Goal: Information Seeking & Learning: Learn about a topic

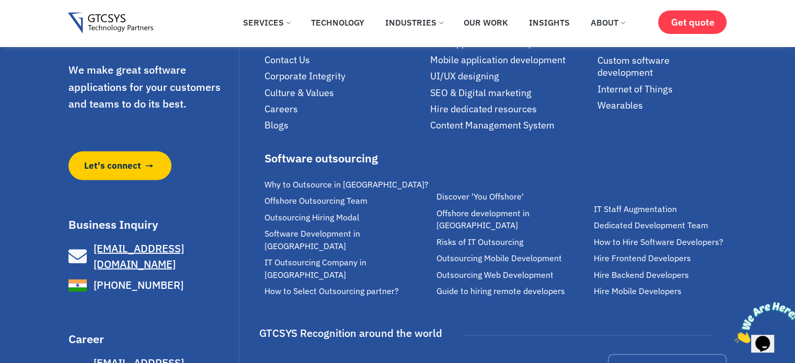
click at [278, 115] on span "Careers" at bounding box center [280, 109] width 33 height 12
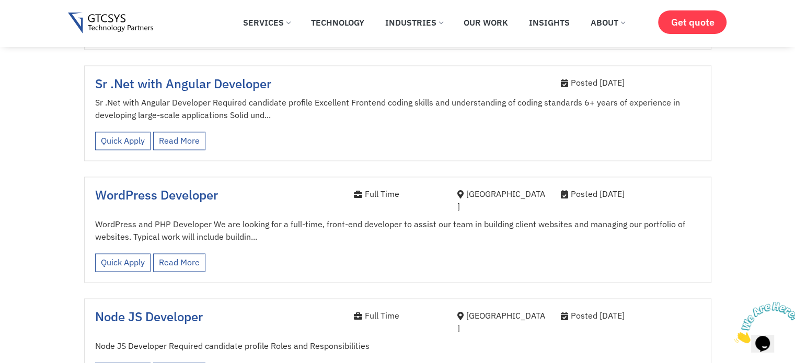
scroll to position [1619, 0]
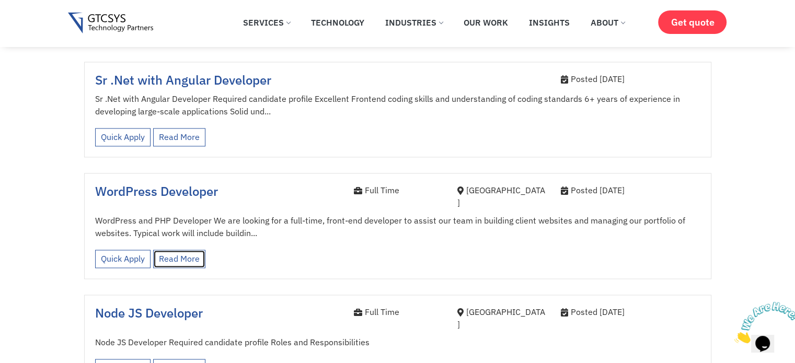
click at [166, 250] on link "Read More" at bounding box center [179, 259] width 52 height 18
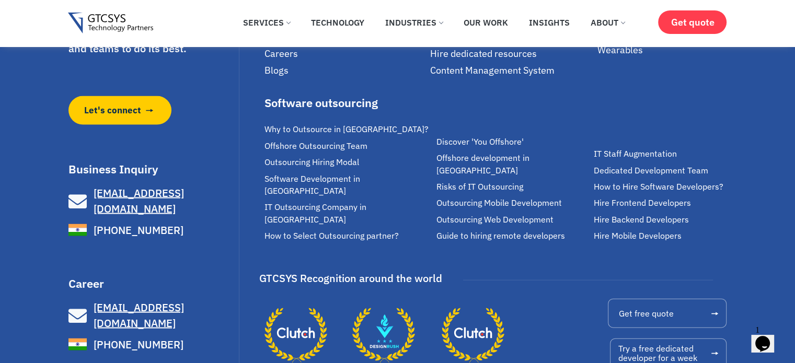
scroll to position [2251, 0]
